Goal: Information Seeking & Learning: Learn about a topic

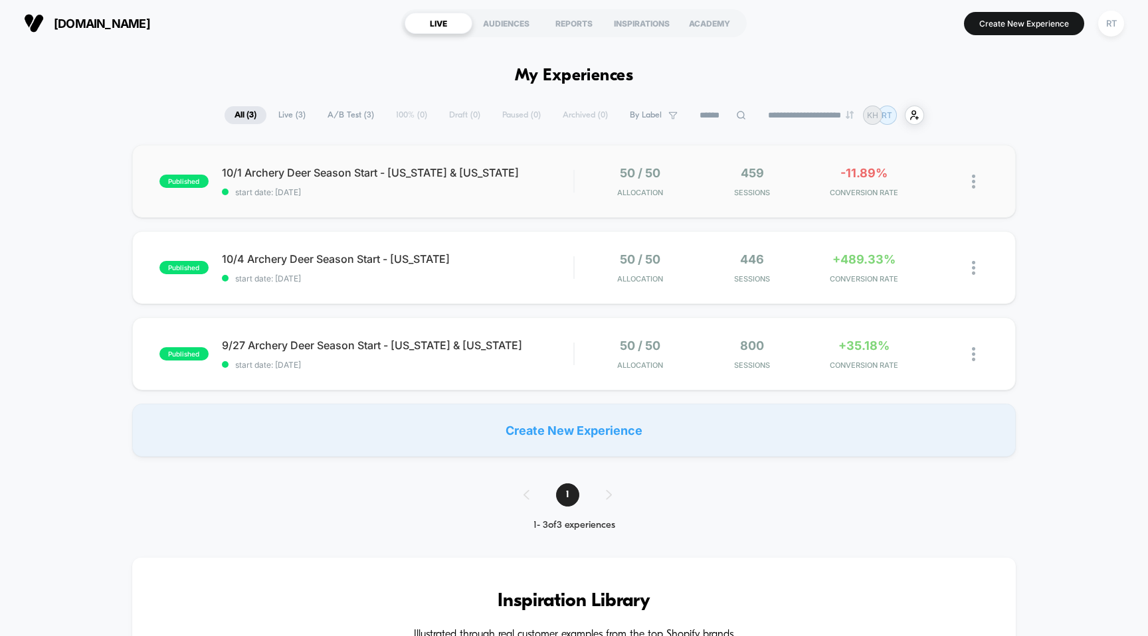
click at [409, 211] on div "published 10/1 Archery Deer Season Start - [US_STATE] & [US_STATE] start date: …" at bounding box center [574, 181] width 884 height 73
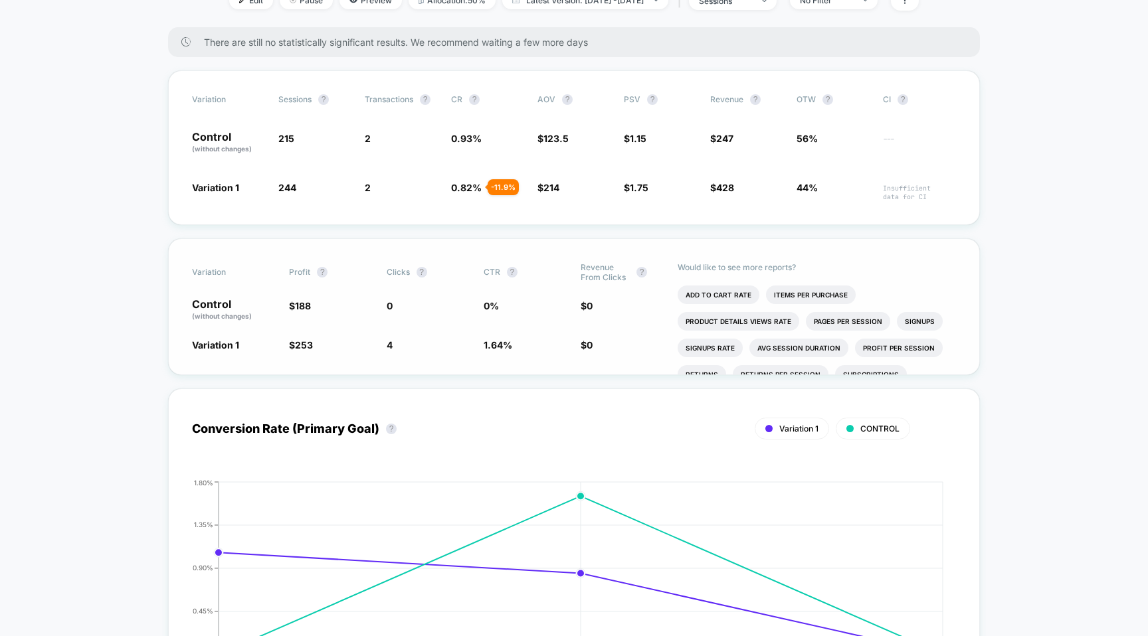
scroll to position [236, 0]
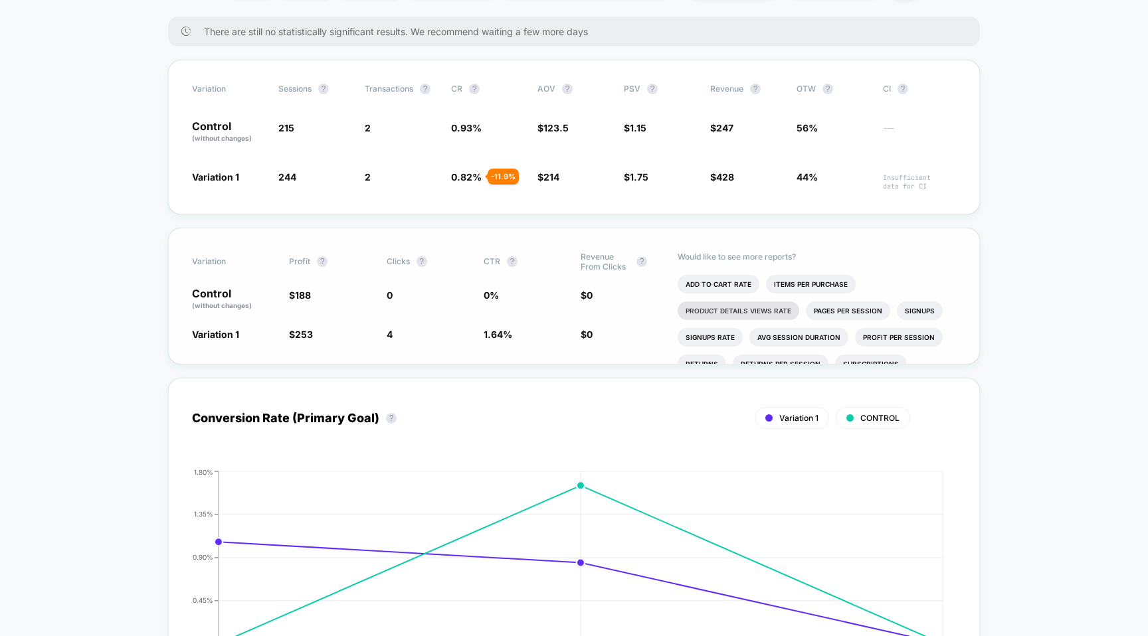
click at [700, 302] on li "Product Details Views Rate" at bounding box center [739, 311] width 122 height 19
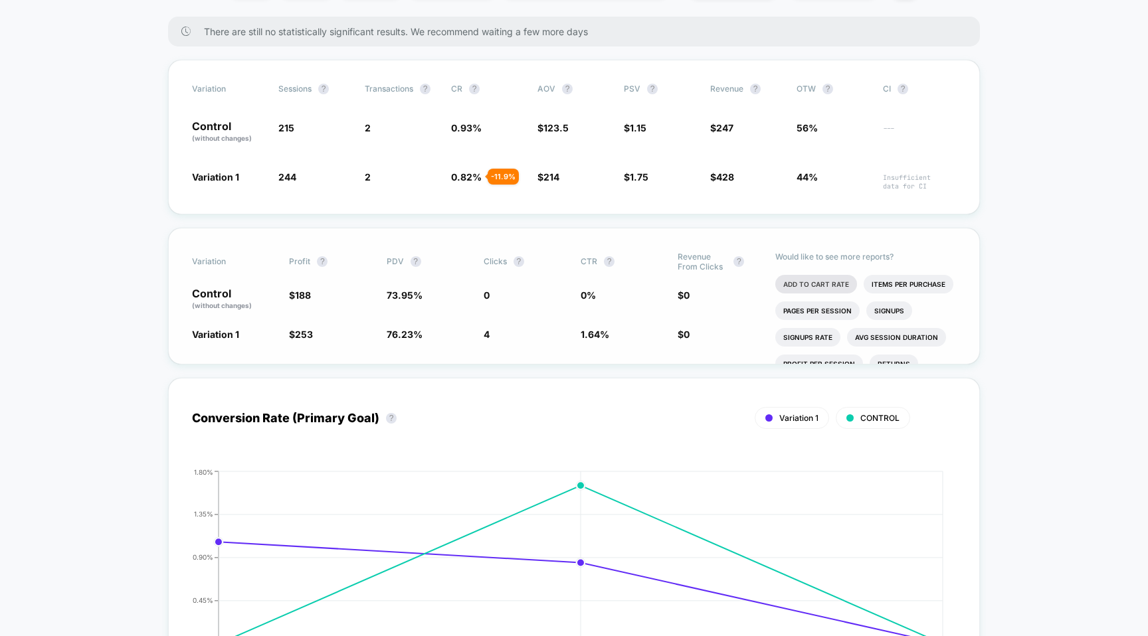
click at [791, 275] on li "Add To Cart Rate" at bounding box center [816, 284] width 82 height 19
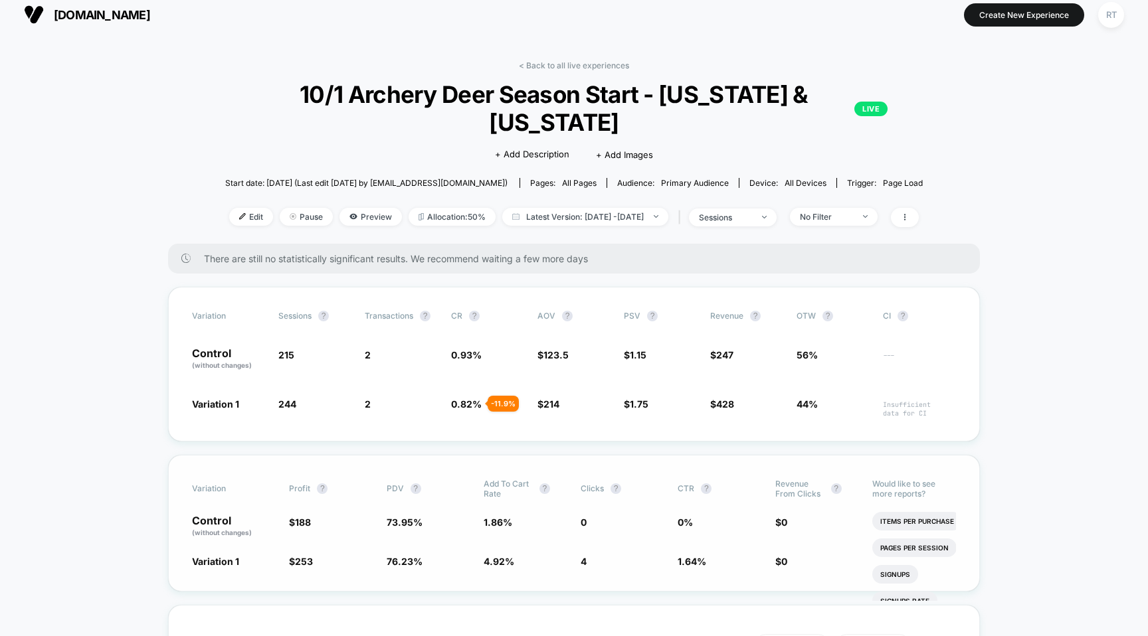
scroll to position [14, 0]
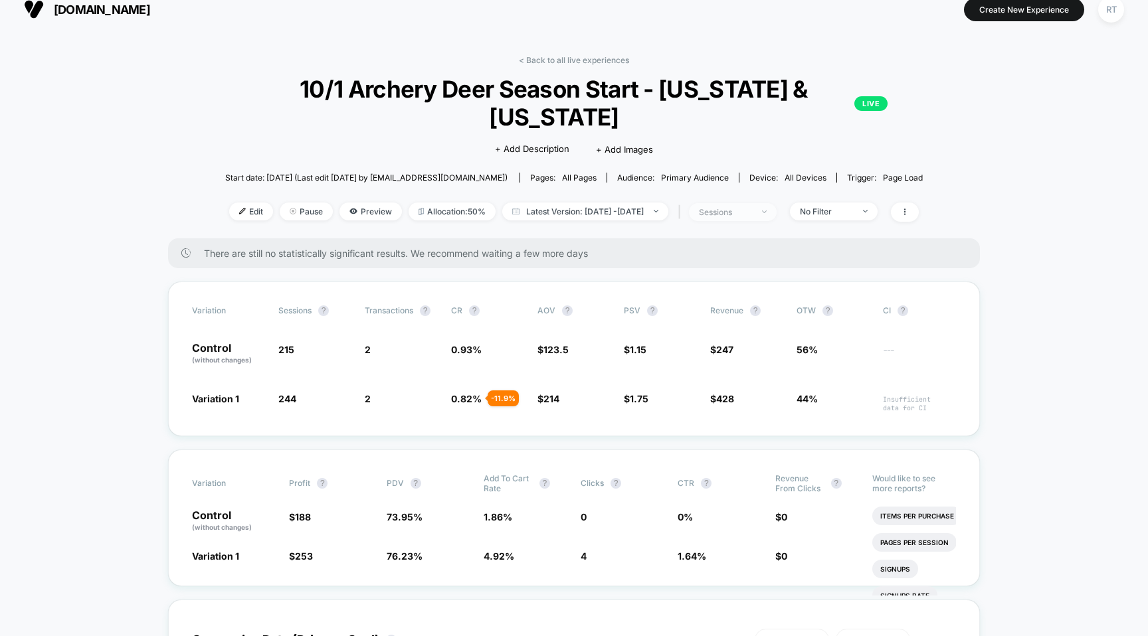
click at [752, 207] on div "sessions" at bounding box center [725, 212] width 53 height 10
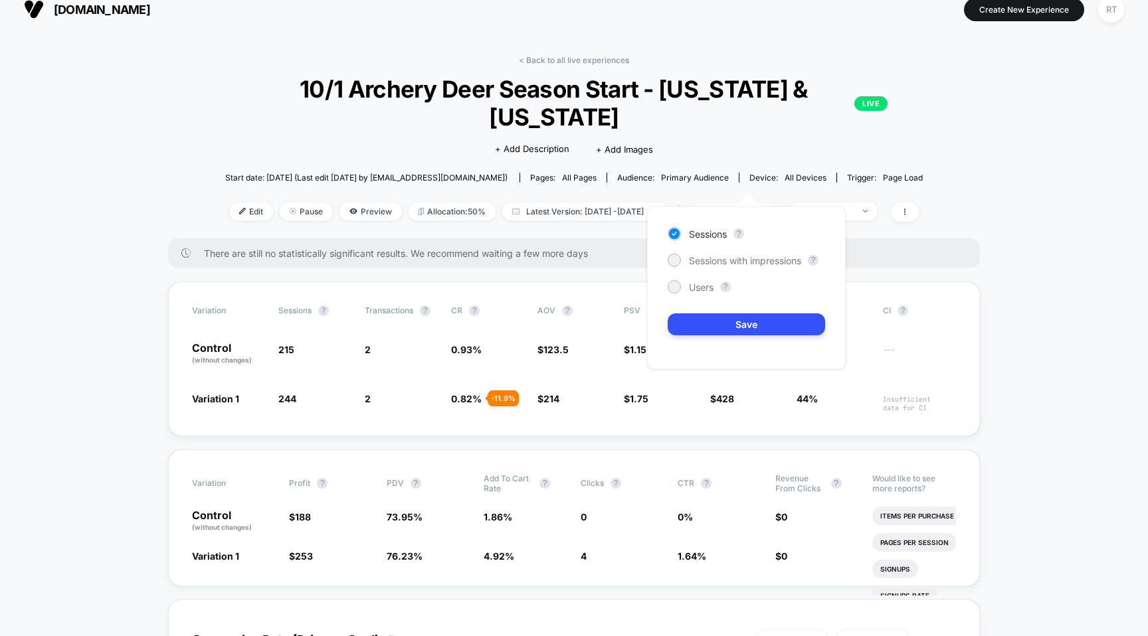
click at [752, 207] on div "sessions" at bounding box center [725, 212] width 53 height 10
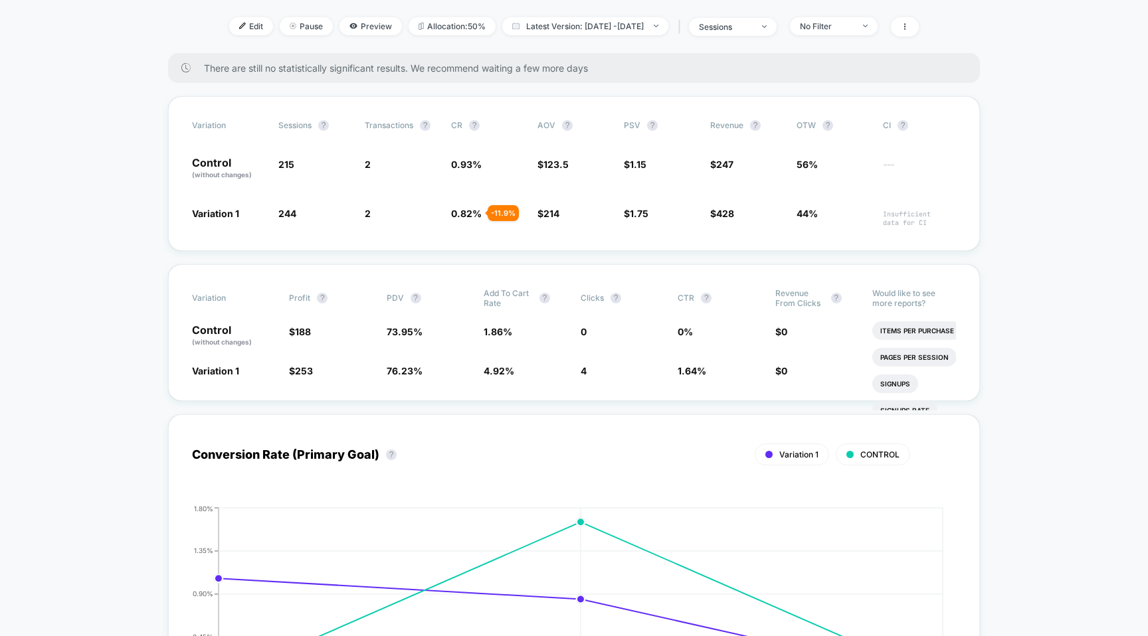
scroll to position [0, 0]
